Goal: Transaction & Acquisition: Register for event/course

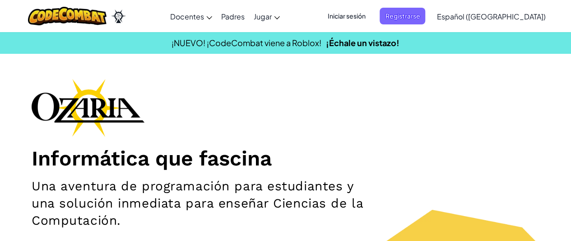
click at [430, 21] on ul "Iniciar sesión Registrarse" at bounding box center [374, 16] width 112 height 17
click at [420, 14] on font "Registrarse" at bounding box center [402, 16] width 35 height 8
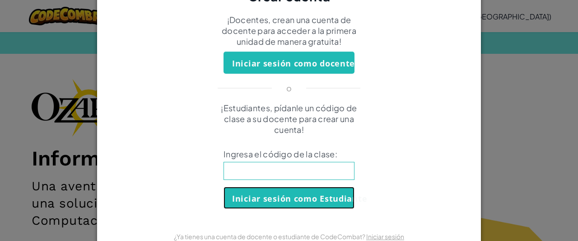
click at [303, 193] on font "Iniciar sesión como Estudiante" at bounding box center [299, 198] width 135 height 11
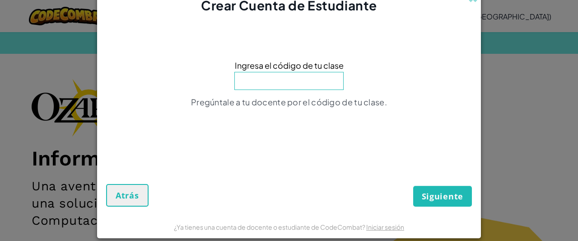
click at [279, 77] on input at bounding box center [288, 81] width 109 height 18
click at [270, 82] on input at bounding box center [288, 81] width 109 height 18
click at [118, 194] on font "Atrás" at bounding box center [127, 195] width 23 height 11
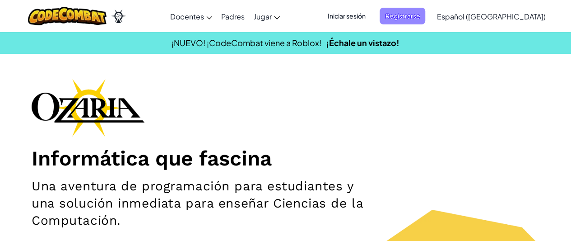
click at [420, 16] on font "Registrarse" at bounding box center [402, 16] width 35 height 8
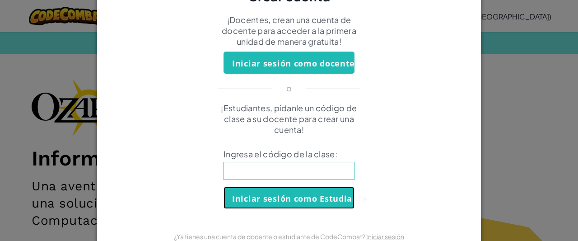
click at [279, 197] on font "Iniciar sesión como Estudiante" at bounding box center [299, 198] width 135 height 11
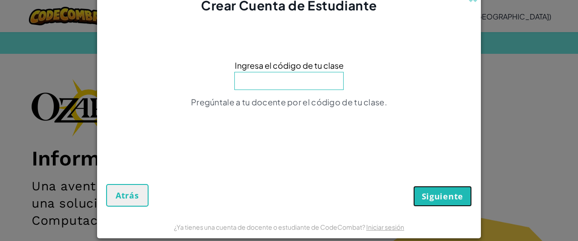
click at [442, 188] on button "Siguiente" at bounding box center [442, 196] width 59 height 21
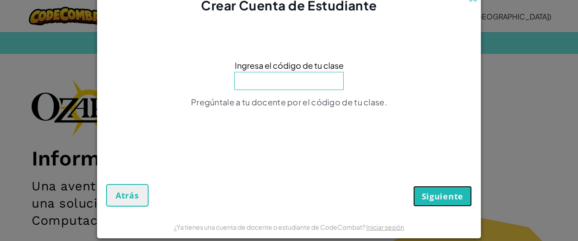
click at [442, 188] on button "Siguiente" at bounding box center [442, 196] width 59 height 21
